Goal: Information Seeking & Learning: Learn about a topic

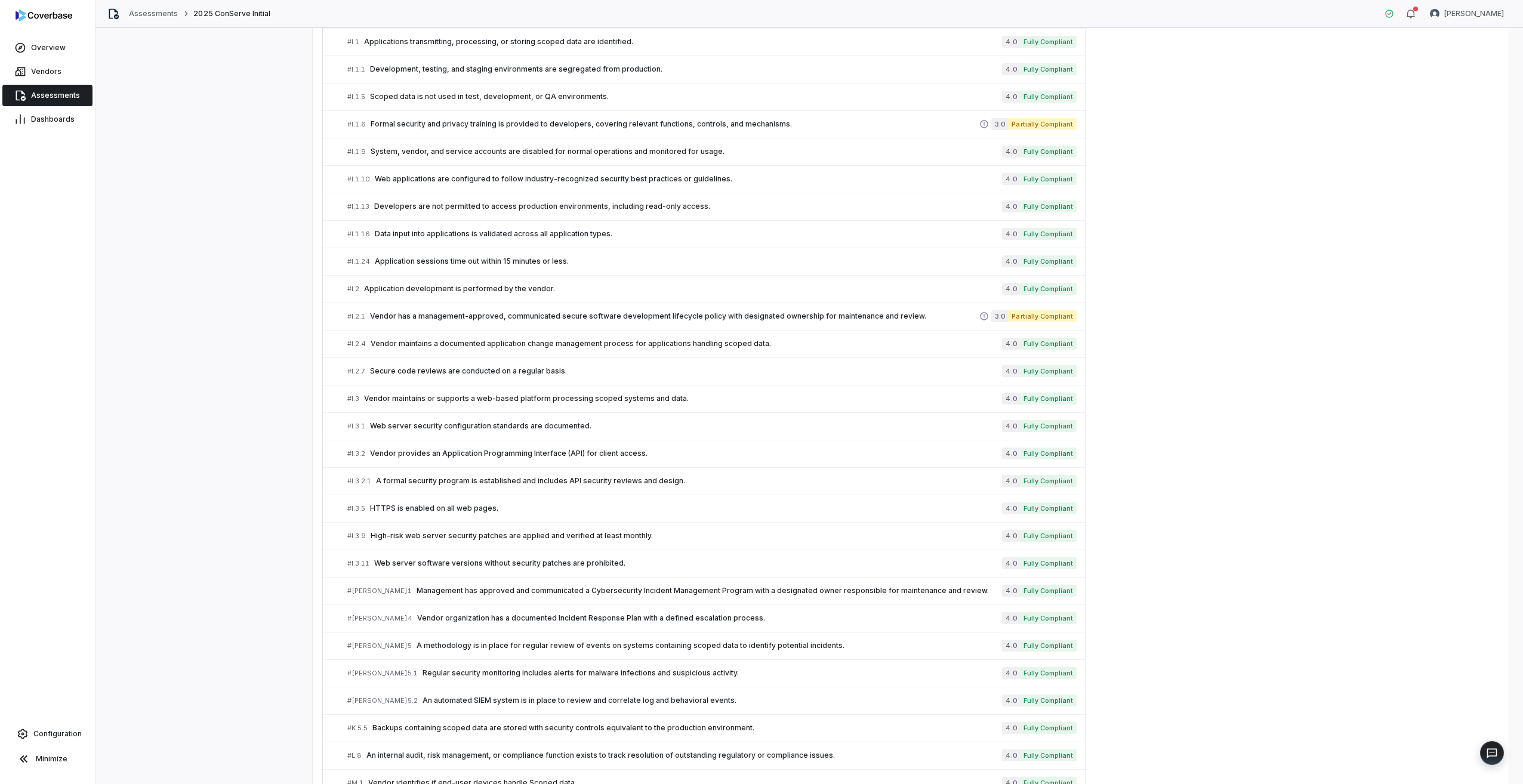
scroll to position [1841, 0]
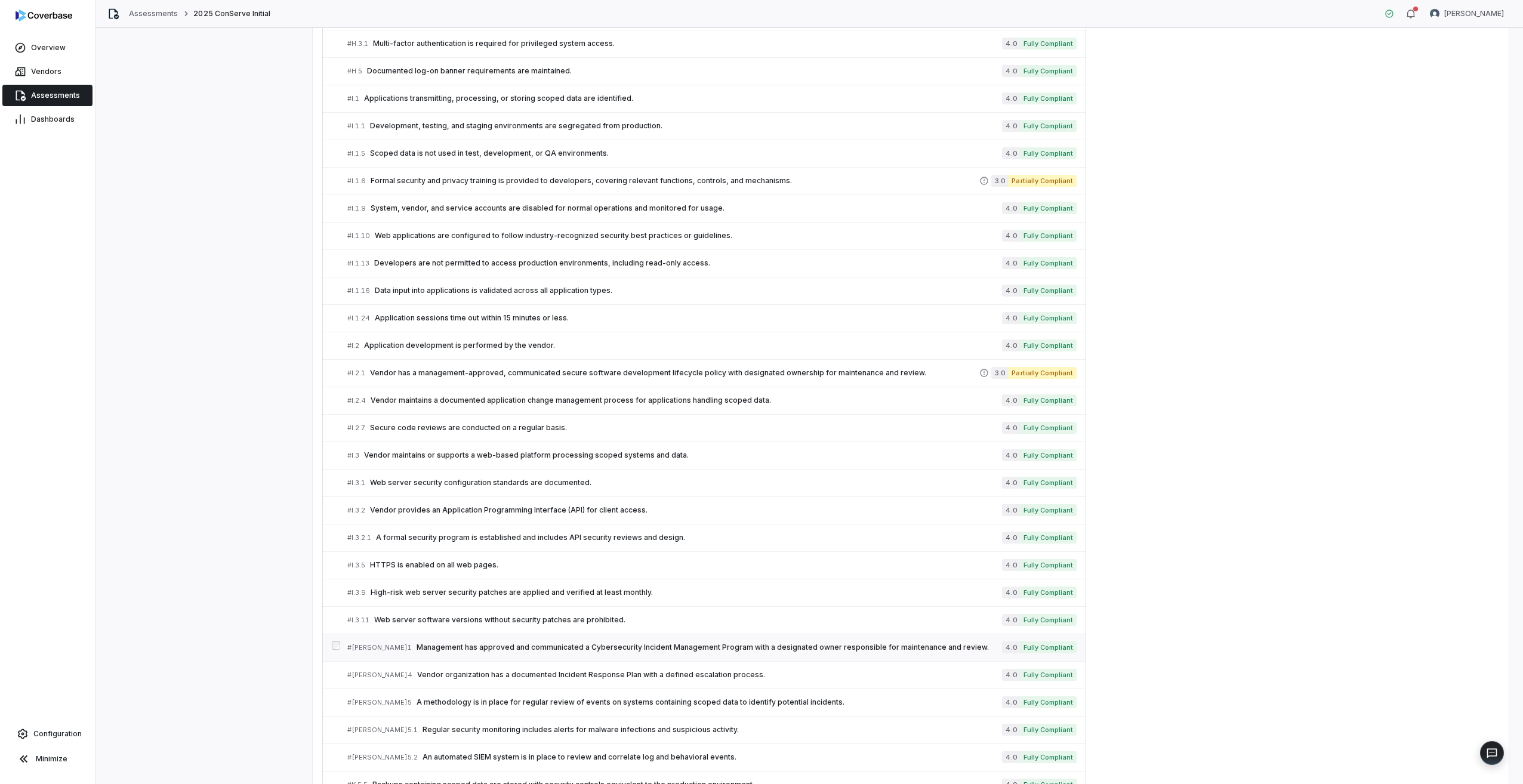
click at [430, 644] on span "Management has approved and communicated a Cybersecurity Incident Management Pr…" at bounding box center [709, 647] width 586 height 10
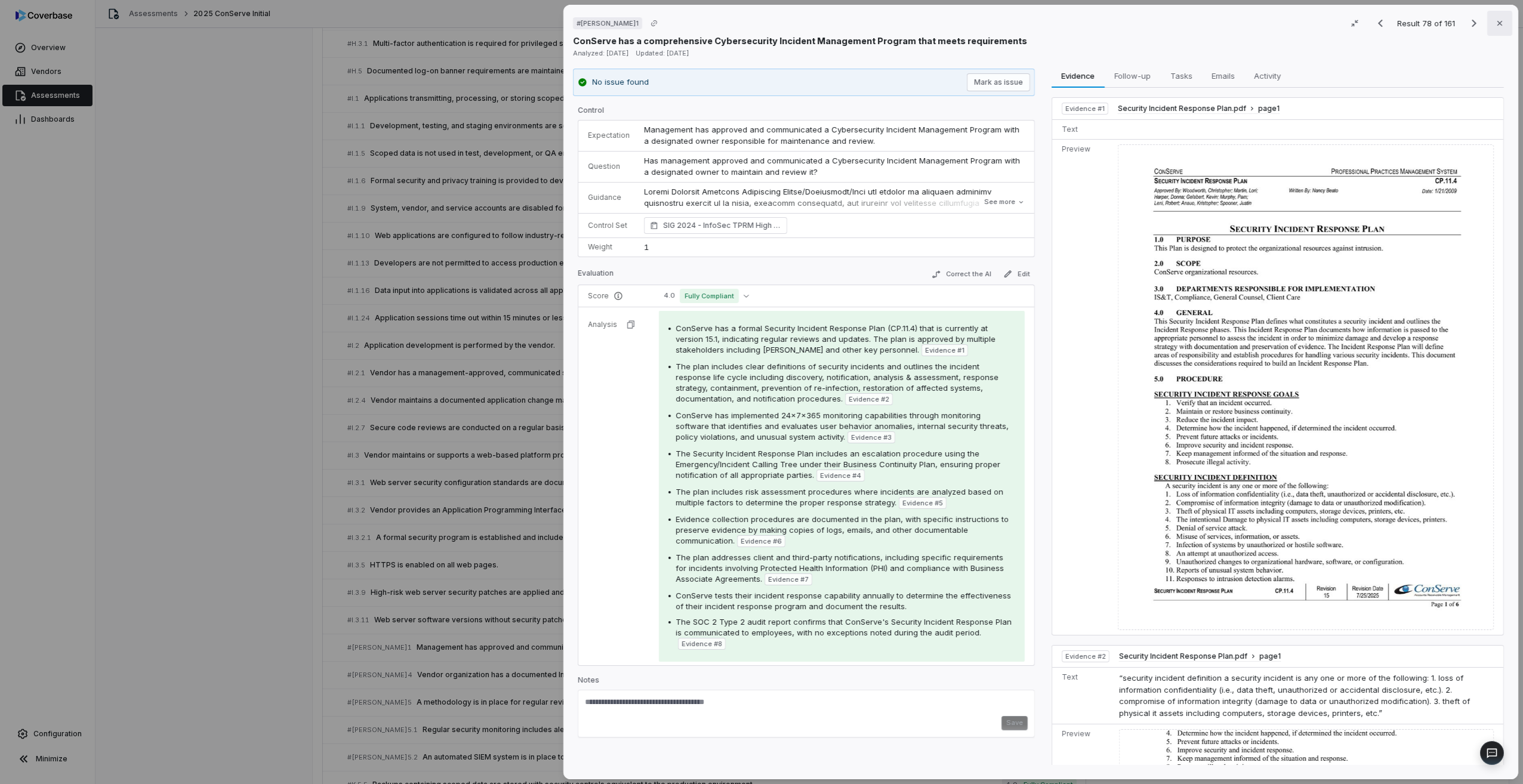
click at [1498, 27] on icon "button" at bounding box center [1500, 24] width 10 height 10
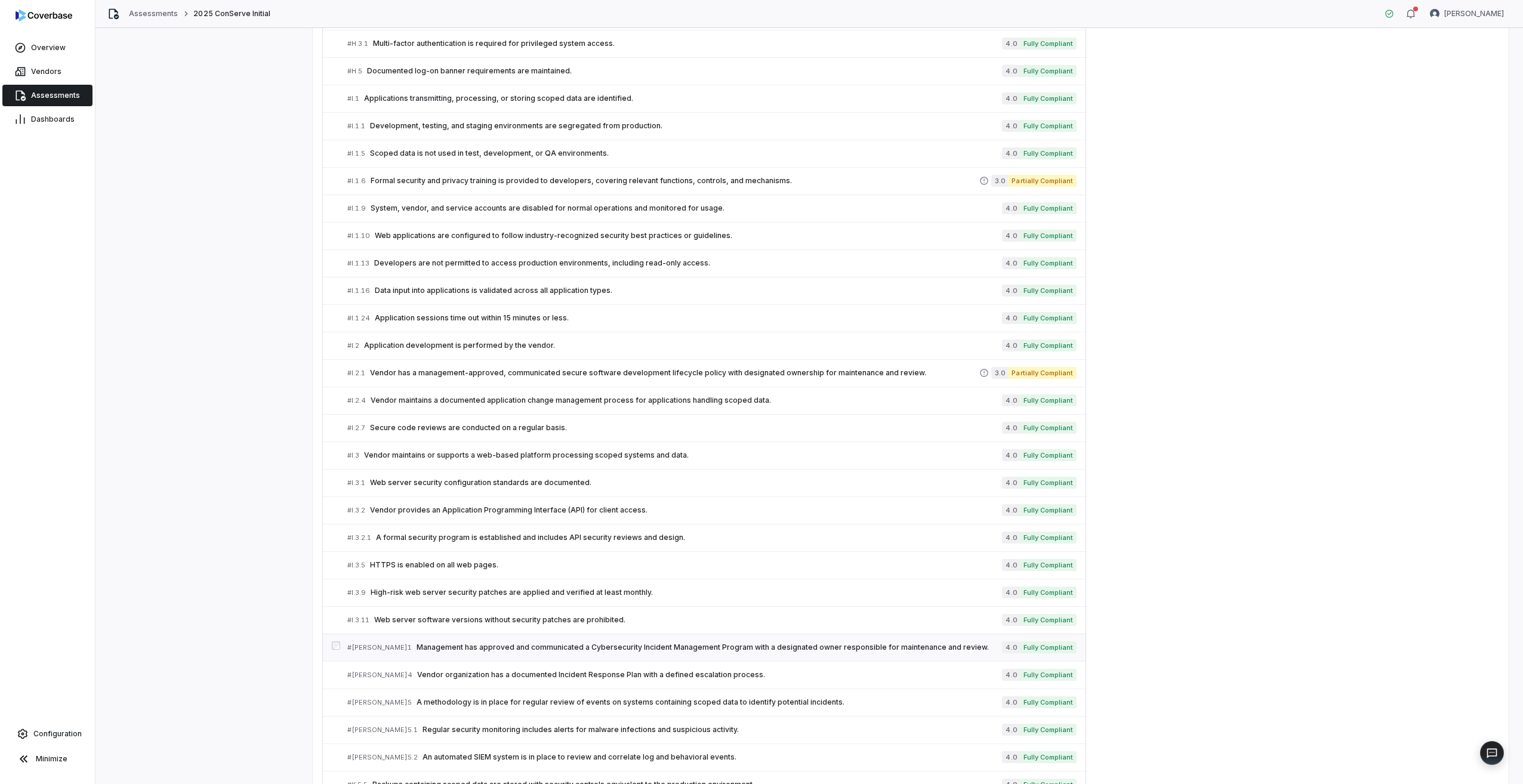
click at [426, 647] on span "Management has approved and communicated a Cybersecurity Incident Management Pr…" at bounding box center [709, 647] width 586 height 10
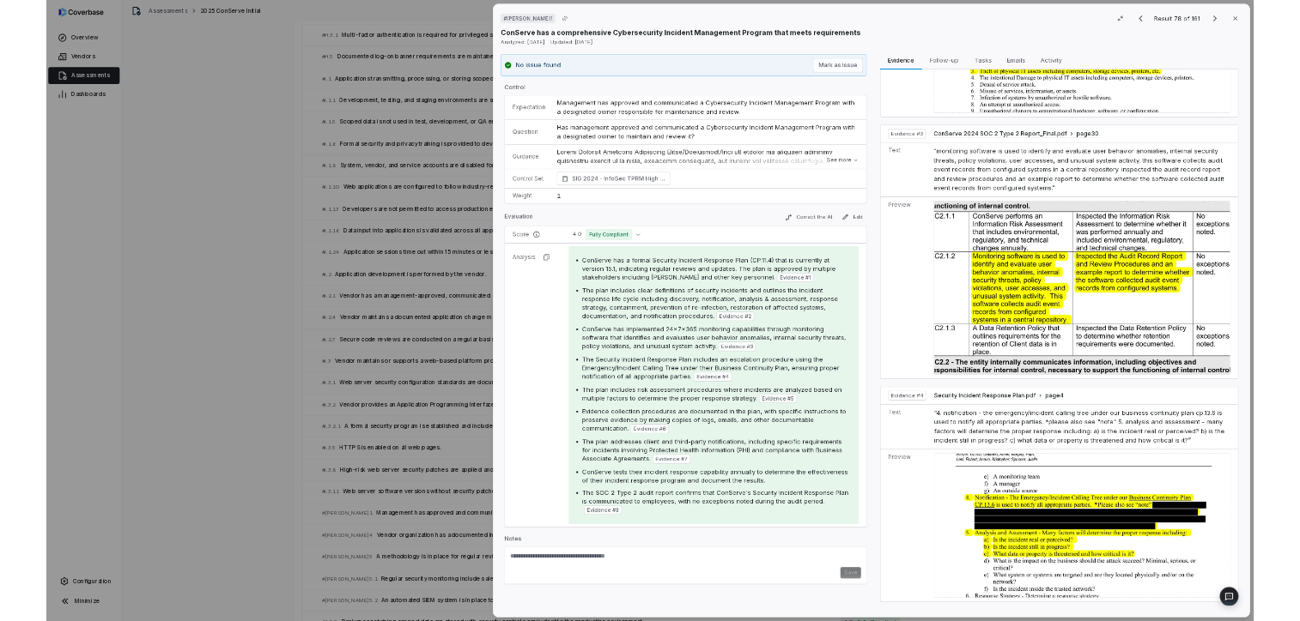
scroll to position [1030, 0]
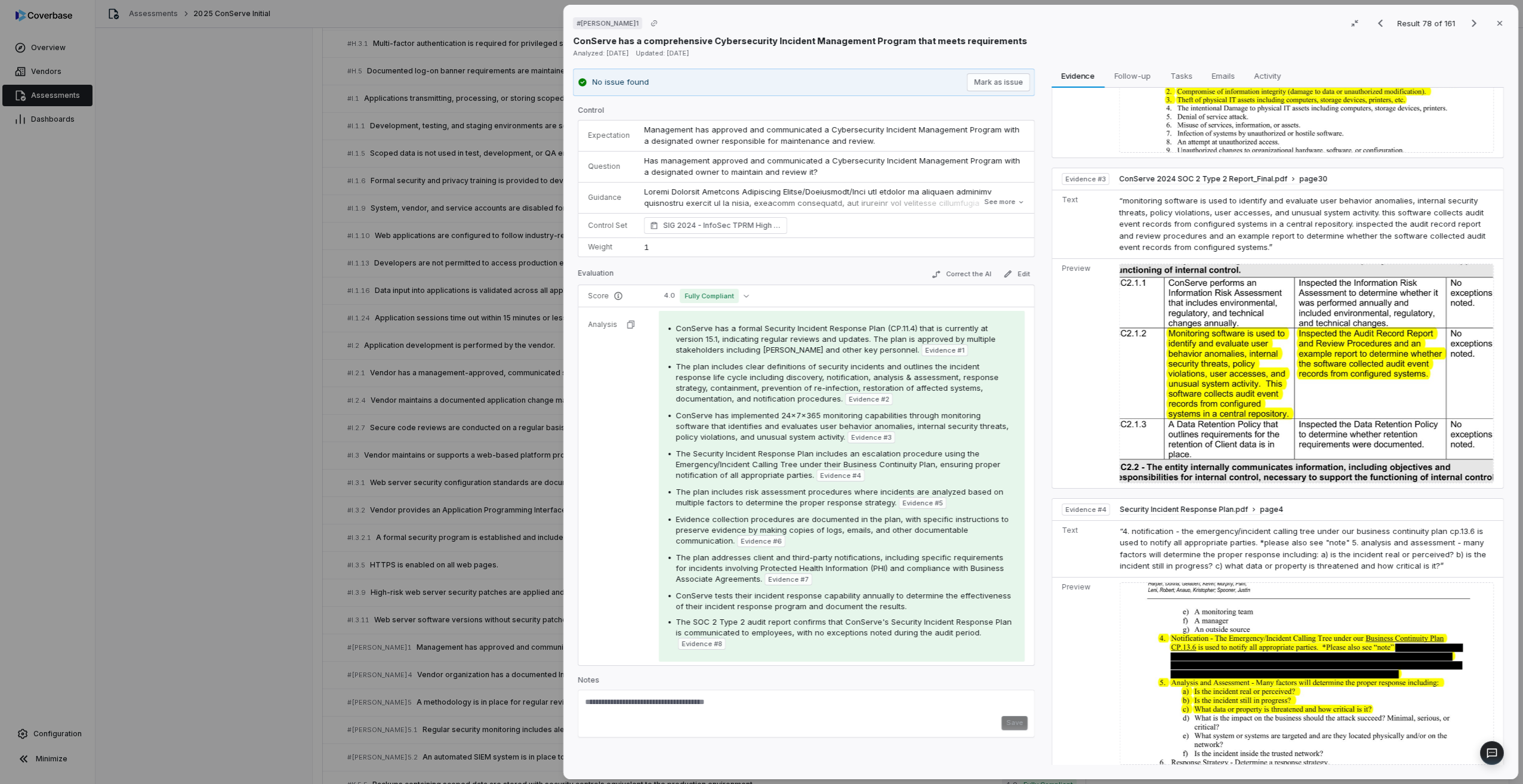
click at [1234, 371] on img at bounding box center [1306, 373] width 375 height 220
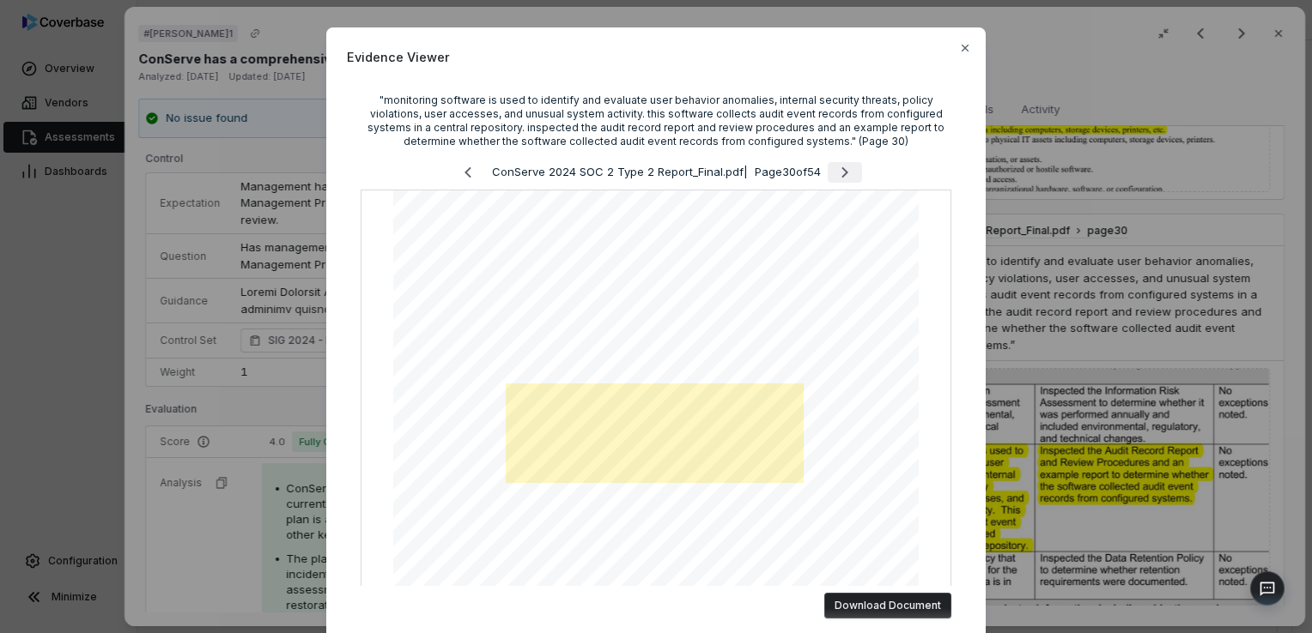
scroll to position [920, 0]
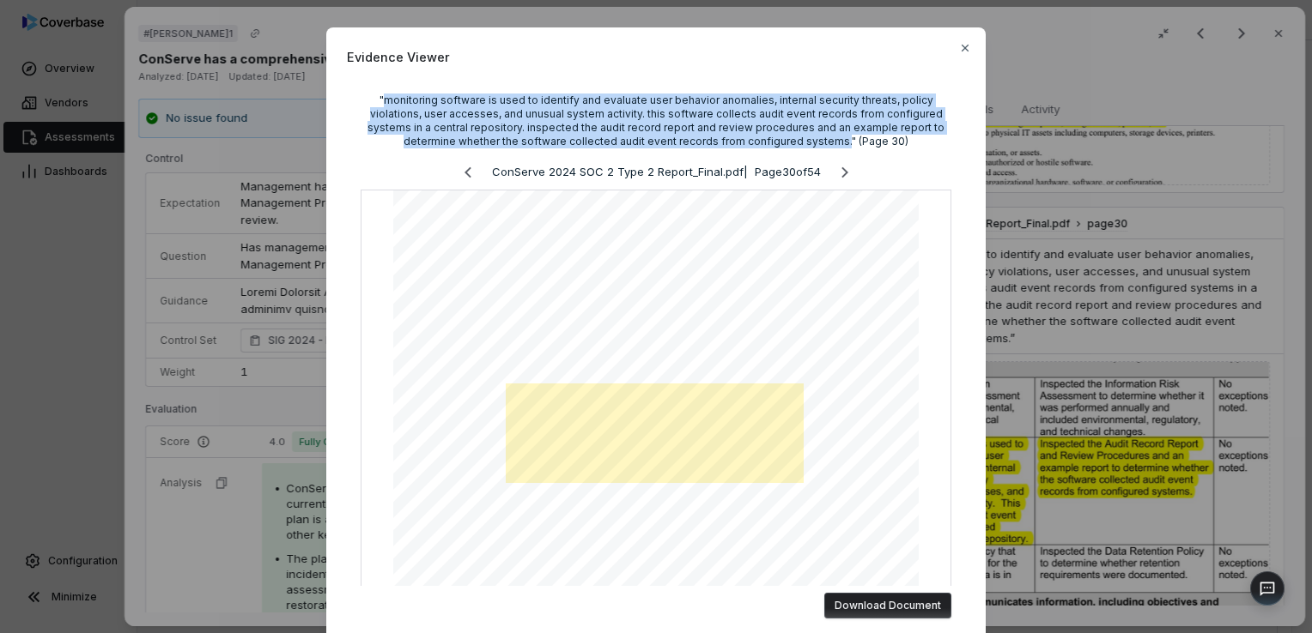
drag, startPoint x: 387, startPoint y: 98, endPoint x: 832, endPoint y: 138, distance: 446.4
click at [832, 138] on div ""monitoring software is used to identify and evaluate user behavior anomalies, …" at bounding box center [655, 121] width 591 height 55
copy div "monitoring software is used to identify and evaluate user behavior anomalies, i…"
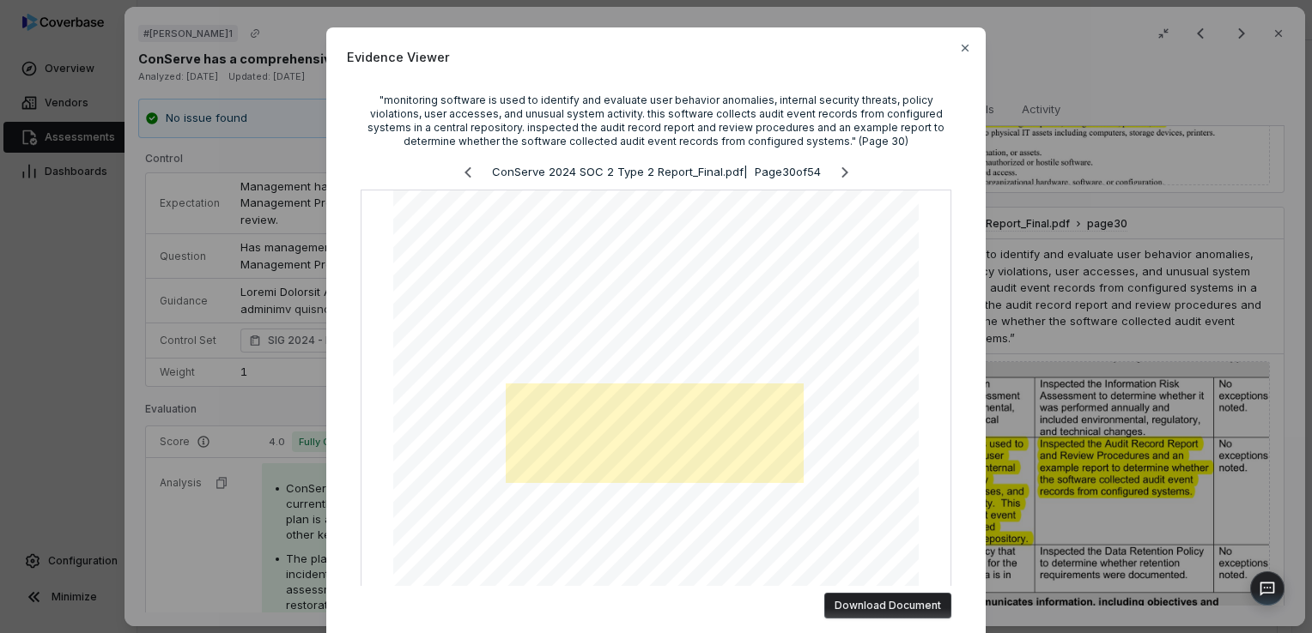
click at [968, 45] on div "Evidence Viewer "monitoring software is used to identify and evaluate user beha…" at bounding box center [655, 336] width 659 height 619
click at [963, 52] on icon "button" at bounding box center [965, 48] width 14 height 14
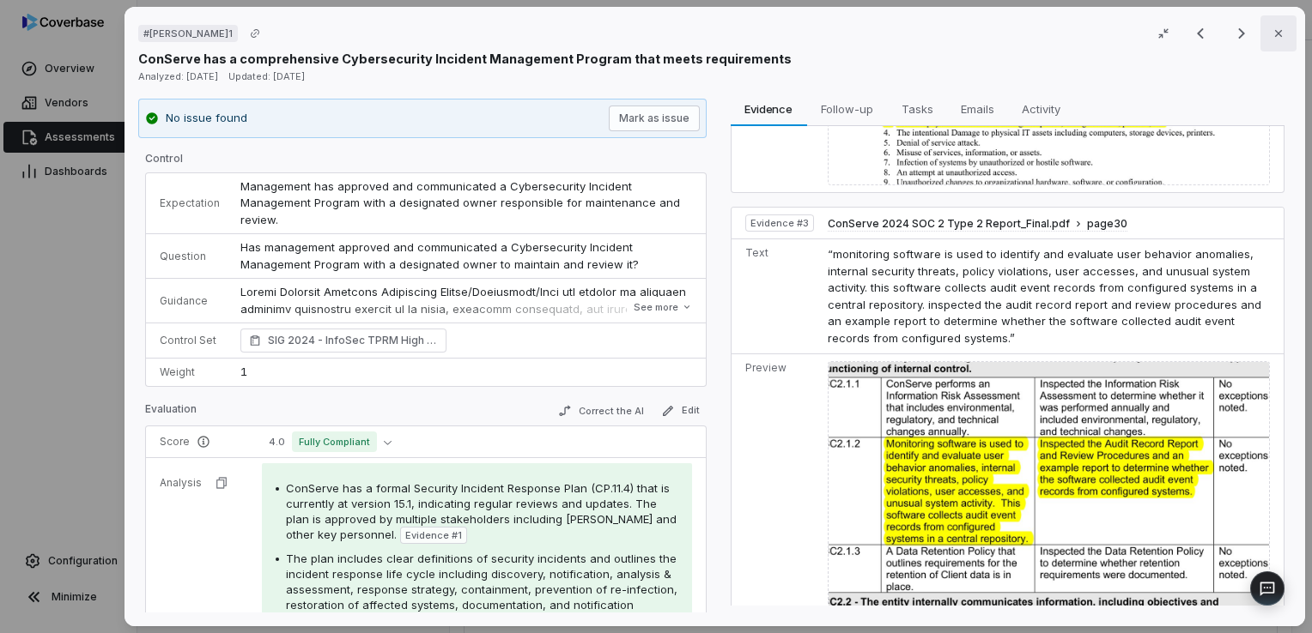
click at [1271, 39] on icon "button" at bounding box center [1278, 34] width 14 height 14
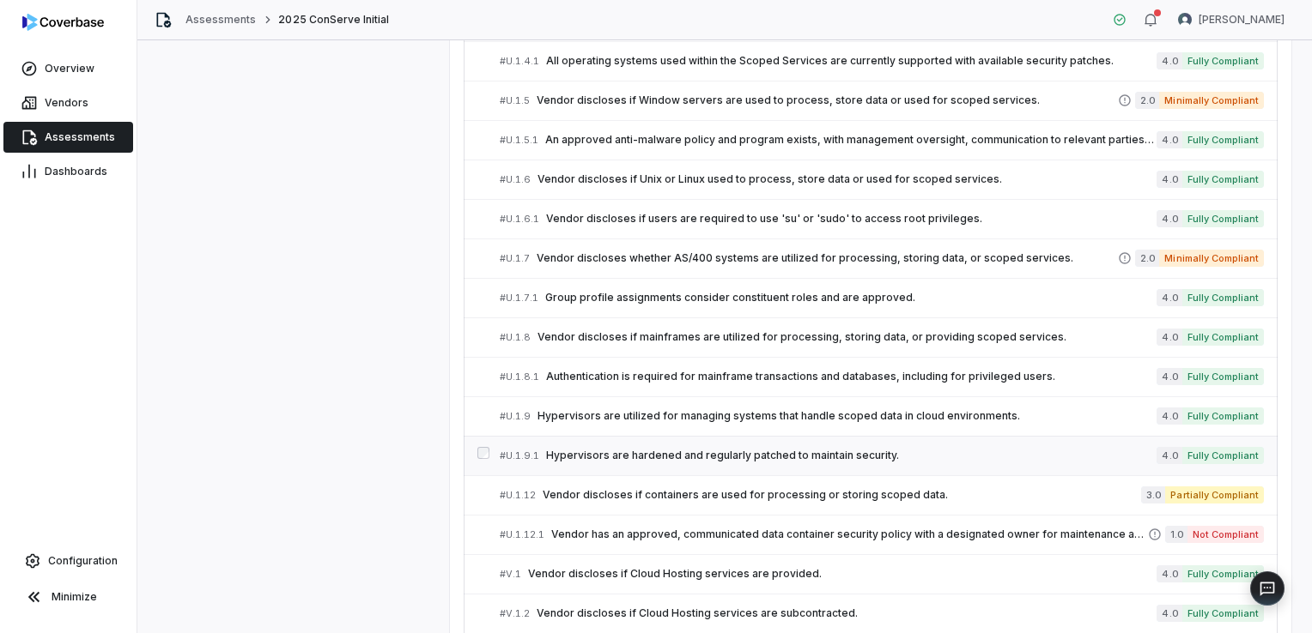
scroll to position [5653, 0]
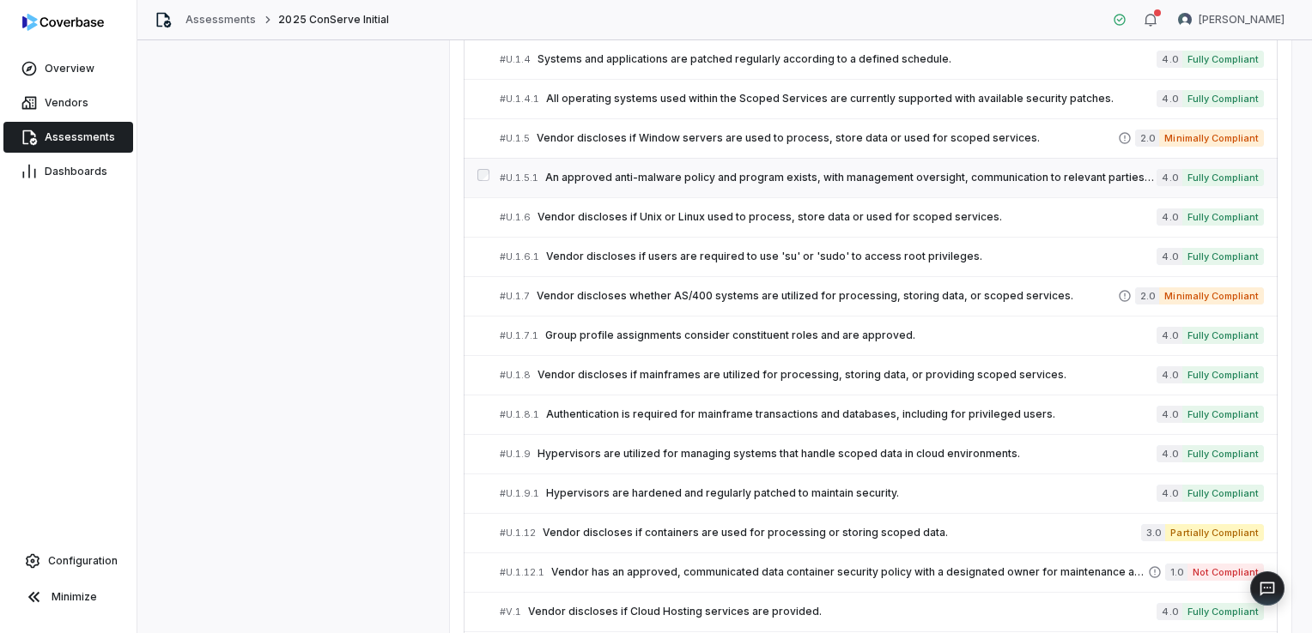
click at [599, 171] on span "An approved anti-malware policy and program exists, with management oversight, …" at bounding box center [850, 178] width 611 height 14
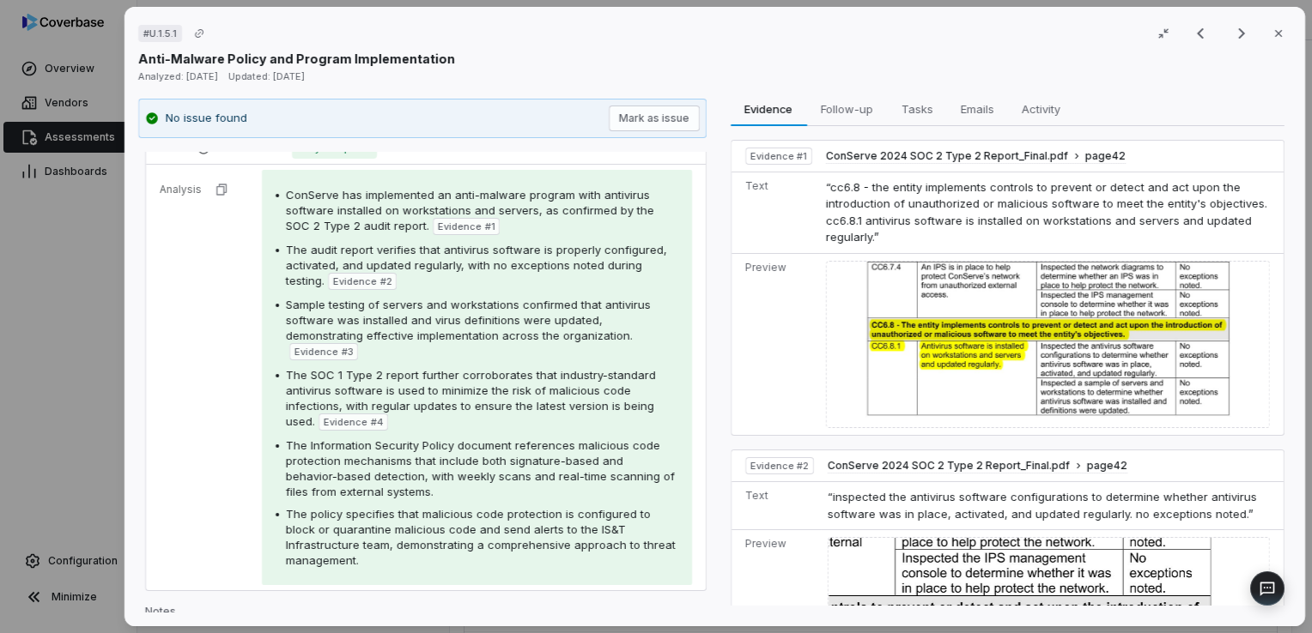
click at [999, 336] on img at bounding box center [1048, 345] width 444 height 168
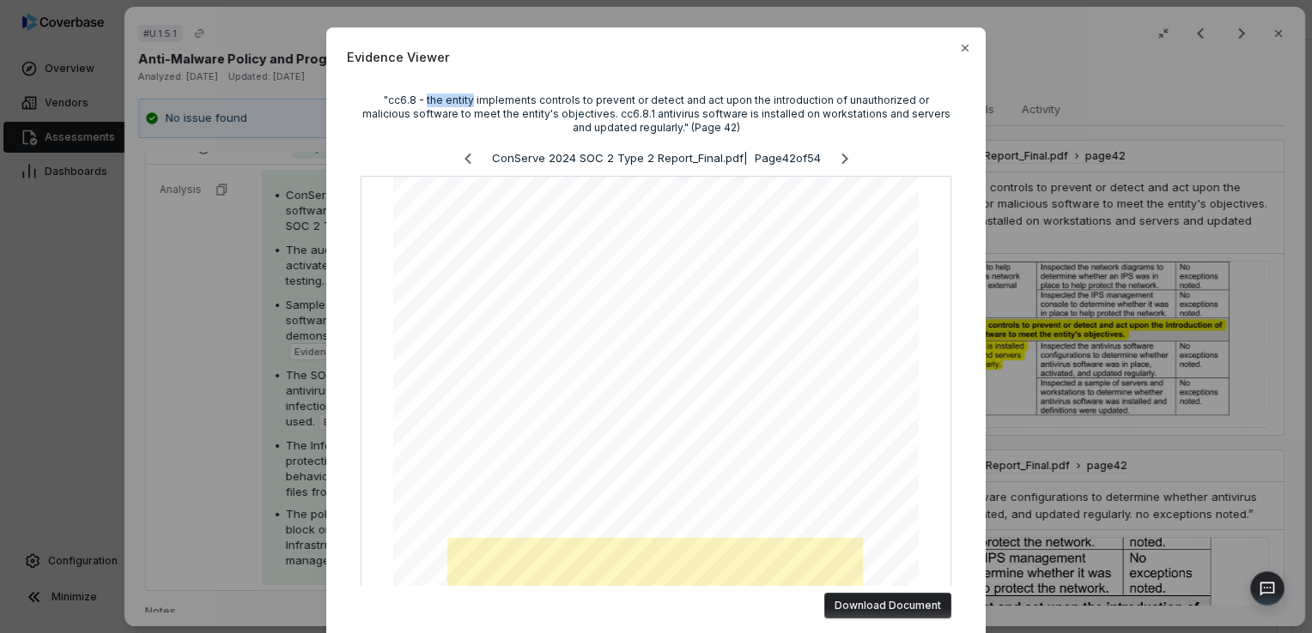
drag, startPoint x: 401, startPoint y: 98, endPoint x: 444, endPoint y: 102, distance: 43.1
click at [444, 102] on div ""cc6.8 - the entity implements controls to prevent or detect and act upon the i…" at bounding box center [655, 114] width 591 height 41
drag, startPoint x: 444, startPoint y: 102, endPoint x: 591, endPoint y: 109, distance: 146.9
click at [591, 109] on div ""cc6.8 - the entity implements controls to prevent or detect and act upon the i…" at bounding box center [655, 114] width 591 height 41
click at [587, 121] on div ""cc6.8 - the entity implements controls to prevent or detect and act upon the i…" at bounding box center [655, 114] width 591 height 41
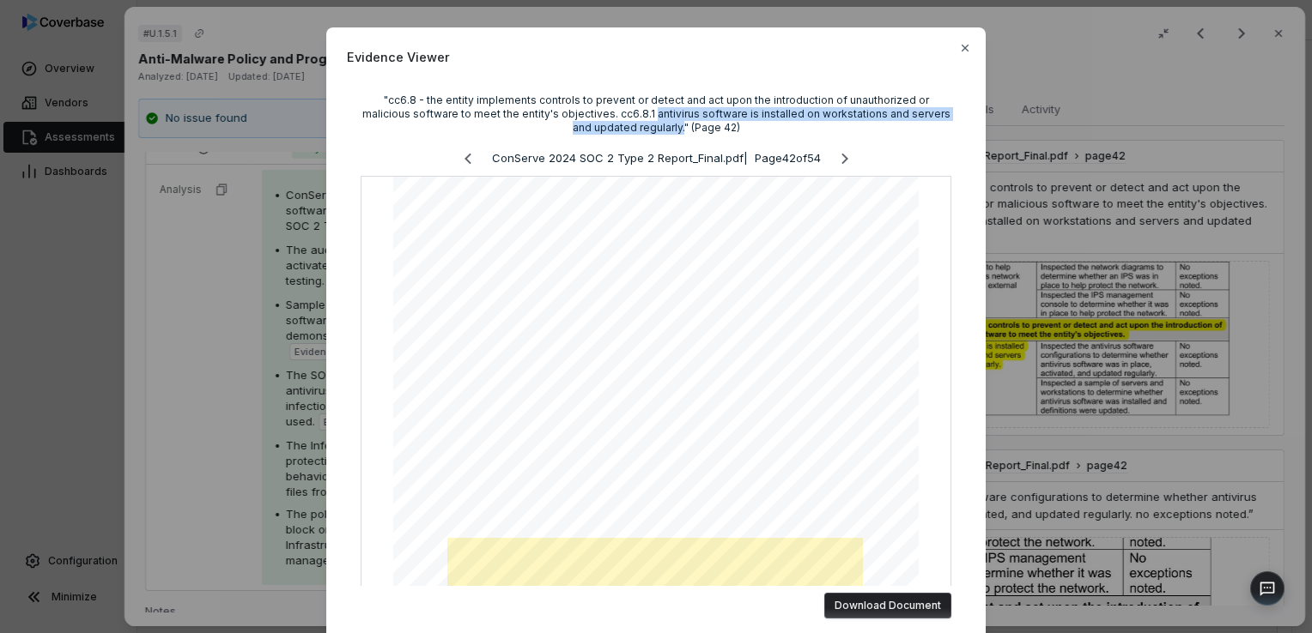
drag, startPoint x: 591, startPoint y: 112, endPoint x: 642, endPoint y: 128, distance: 52.9
click at [642, 128] on div ""cc6.8 - the entity implements controls to prevent or detect and act upon the i…" at bounding box center [655, 114] width 591 height 41
copy div "antivirus software is installed on workstations and servers and updated regular…"
drag, startPoint x: 955, startPoint y: 53, endPoint x: 1003, endPoint y: 330, distance: 280.5
click at [958, 53] on icon "button" at bounding box center [965, 48] width 14 height 14
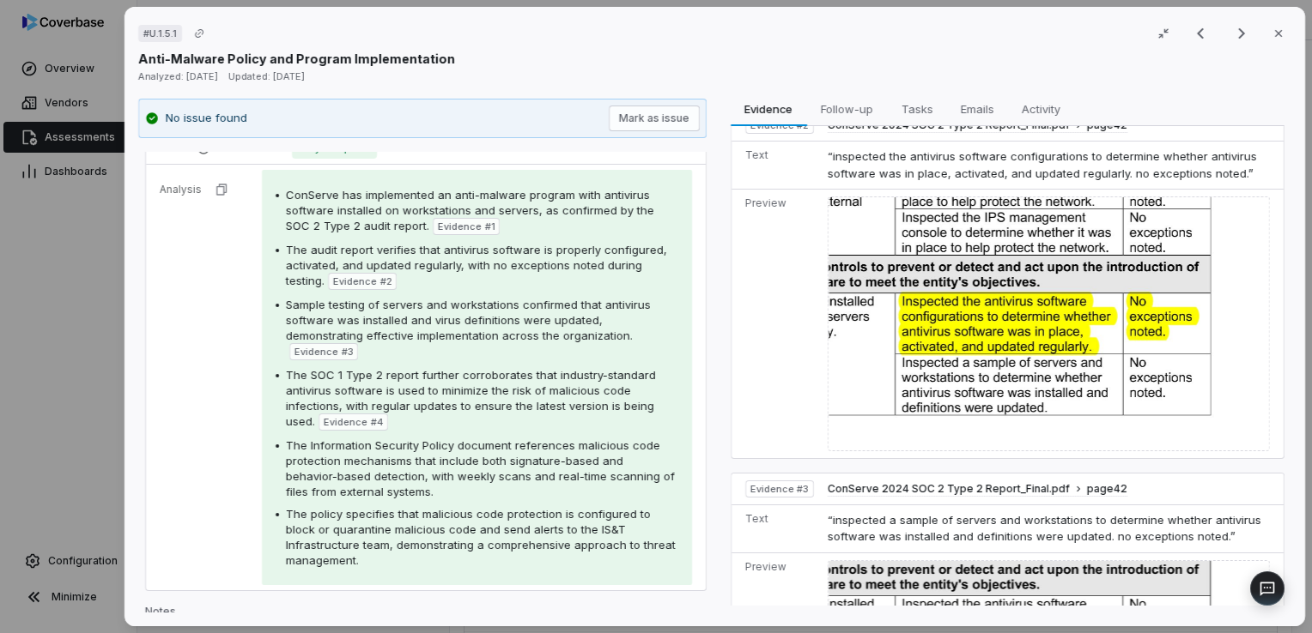
scroll to position [343, 0]
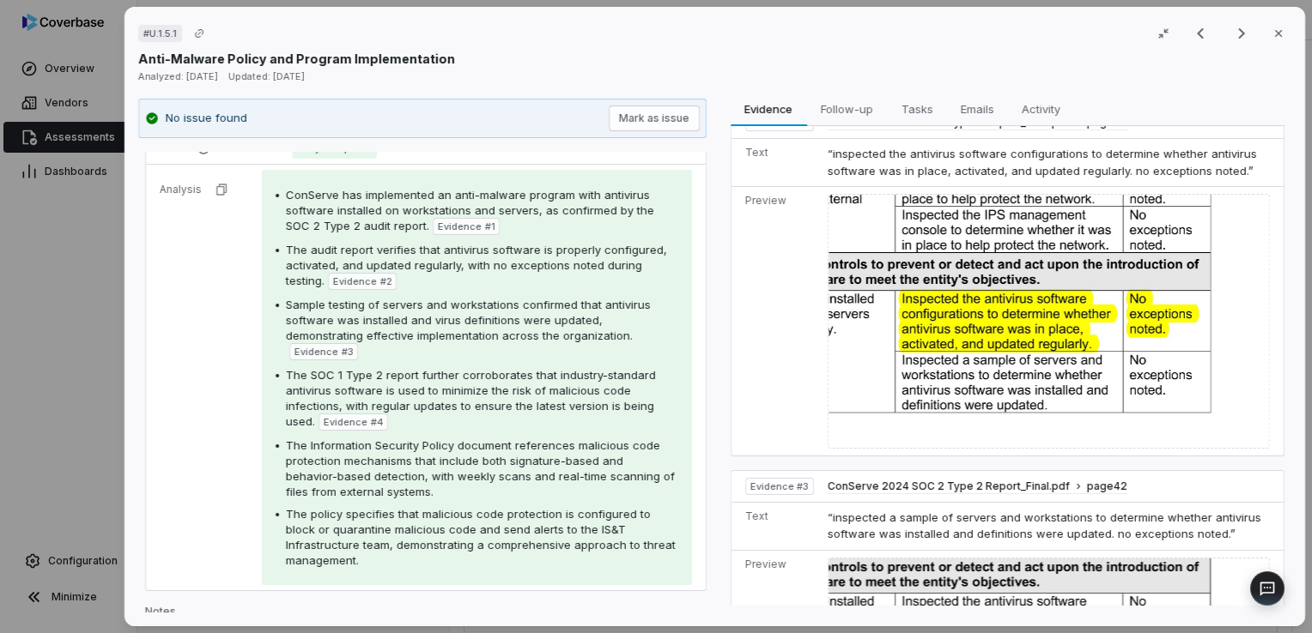
click at [1040, 338] on img at bounding box center [1048, 321] width 442 height 254
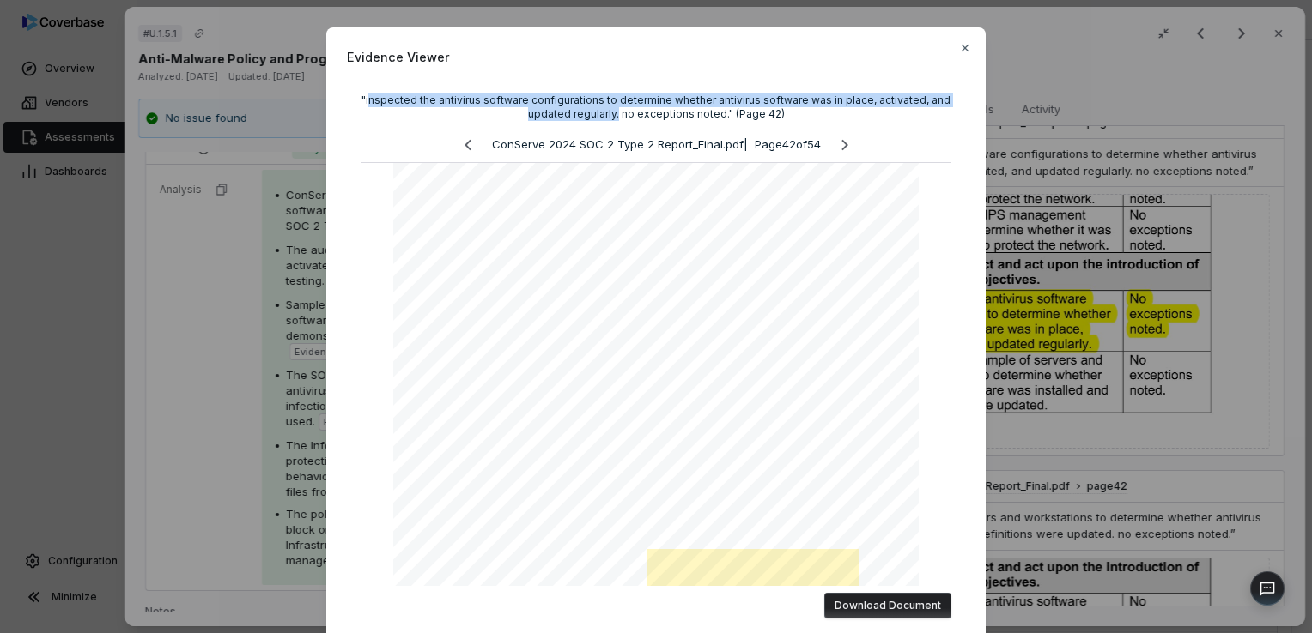
drag, startPoint x: 368, startPoint y: 100, endPoint x: 610, endPoint y: 118, distance: 242.7
click at [610, 118] on div ""inspected the antivirus software configurations to determine whether antivirus…" at bounding box center [655, 107] width 591 height 27
copy div "nspected the antivirus software configurations to determine whether antivirus s…"
drag, startPoint x: 958, startPoint y: 47, endPoint x: 1061, endPoint y: 242, distance: 220.4
click at [958, 47] on icon "button" at bounding box center [965, 48] width 14 height 14
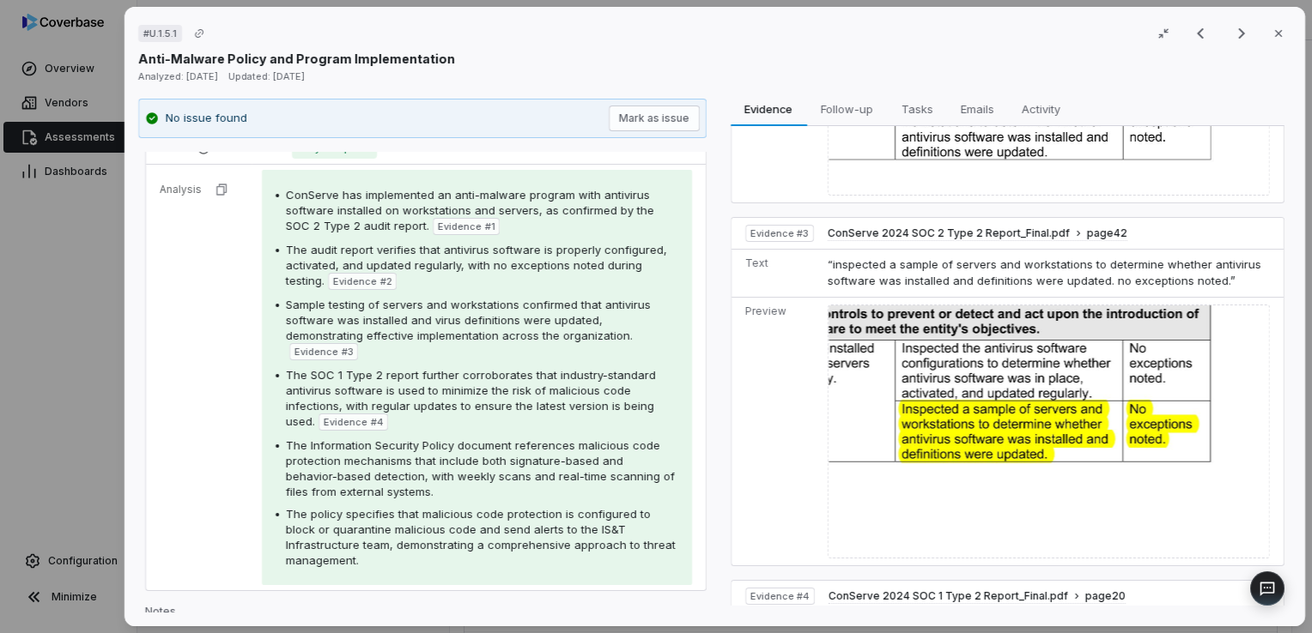
scroll to position [601, 0]
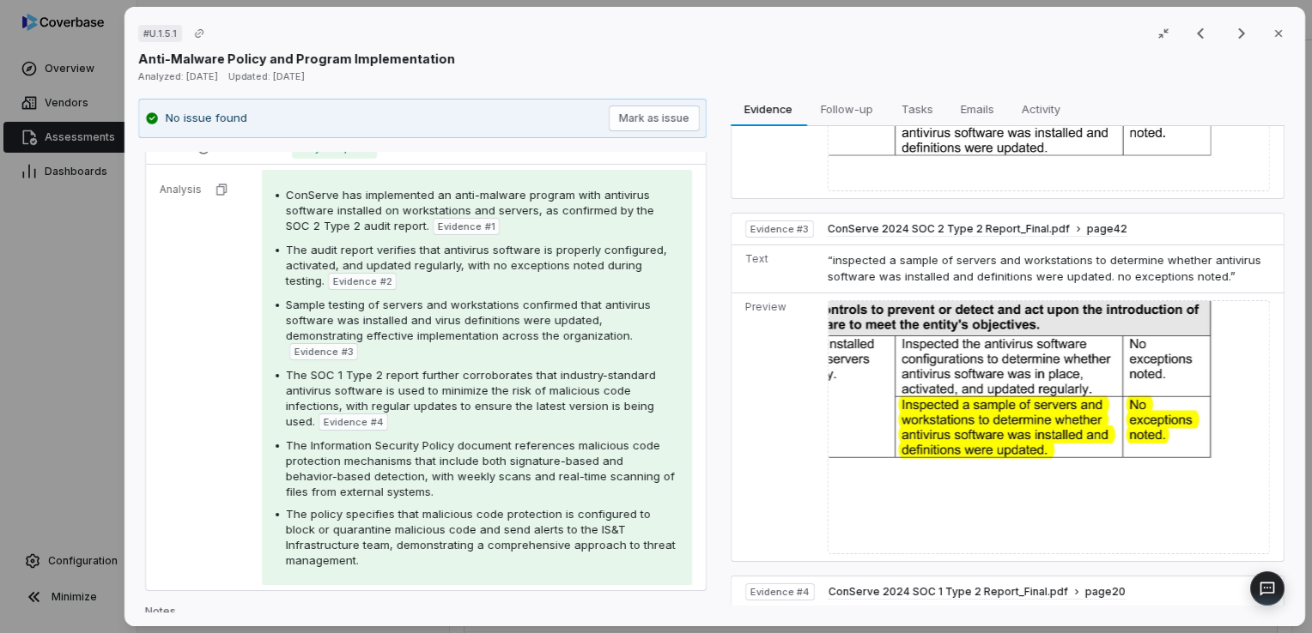
click at [1024, 366] on img at bounding box center [1048, 427] width 442 height 254
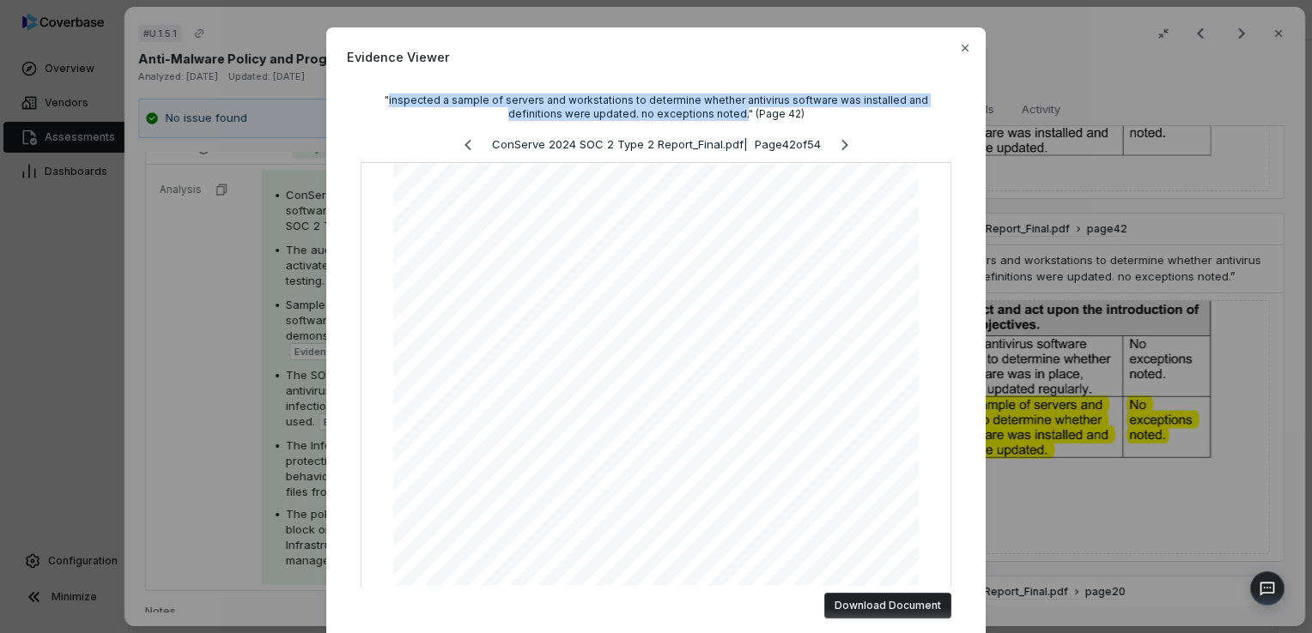
drag, startPoint x: 363, startPoint y: 100, endPoint x: 707, endPoint y: 120, distance: 344.8
click at [707, 120] on div ""inspected a sample of servers and workstations to determine whether antivirus …" at bounding box center [655, 107] width 591 height 27
copy div "inspected a sample of servers and workstations to determine whether antivirus s…"
click at [960, 51] on icon "button" at bounding box center [965, 48] width 14 height 14
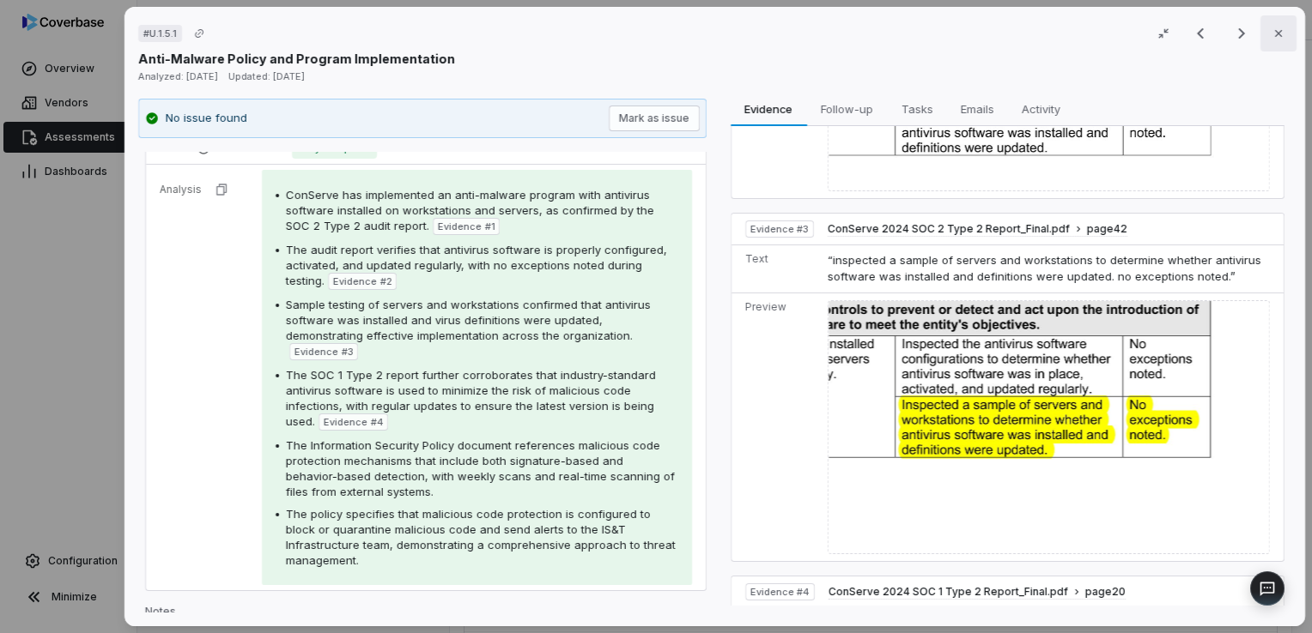
click at [1270, 43] on button "Close" at bounding box center [1278, 33] width 36 height 36
